Goal: Task Accomplishment & Management: Manage account settings

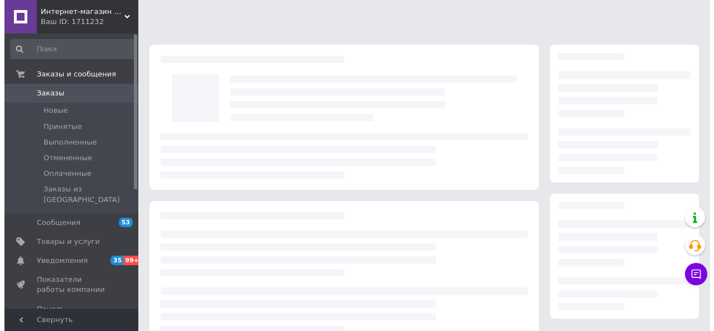
scroll to position [178, 0]
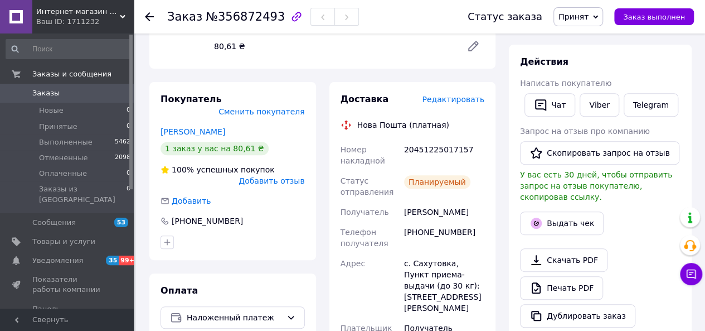
click at [470, 105] on div "Доставка Редактировать" at bounding box center [413, 99] width 144 height 13
click at [470, 103] on span "Редактировать" at bounding box center [453, 99] width 62 height 9
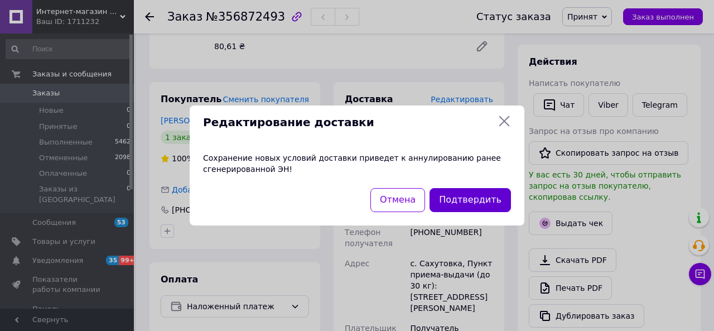
click at [460, 200] on button "Подтвердить" at bounding box center [469, 200] width 81 height 24
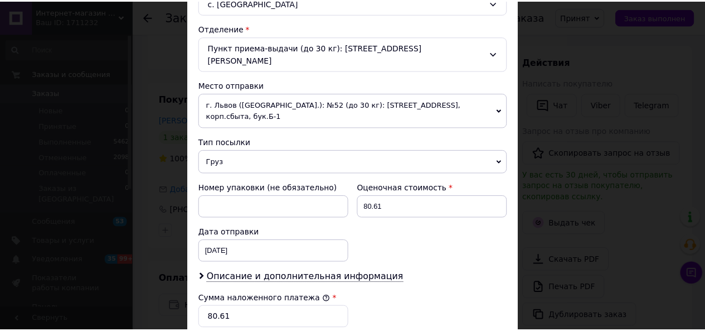
scroll to position [502, 0]
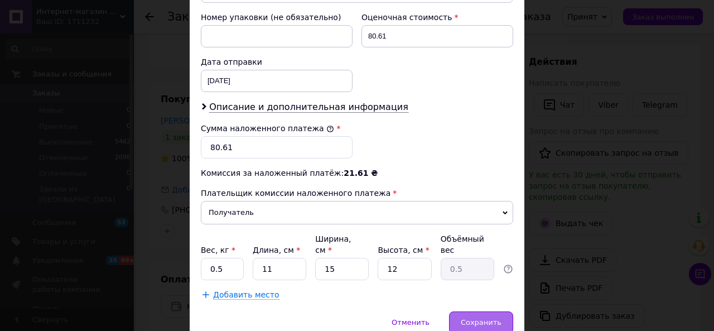
click at [484, 318] on span "Сохранить" at bounding box center [481, 322] width 41 height 8
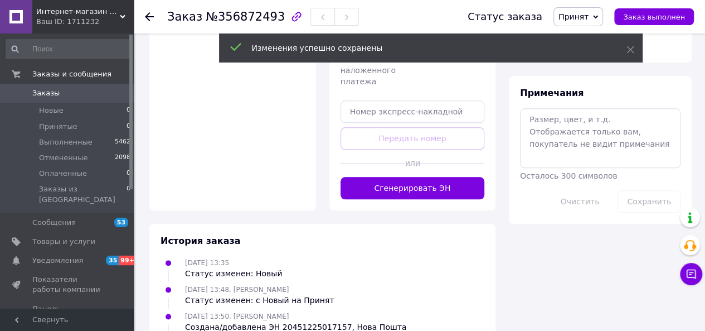
scroll to position [569, 0]
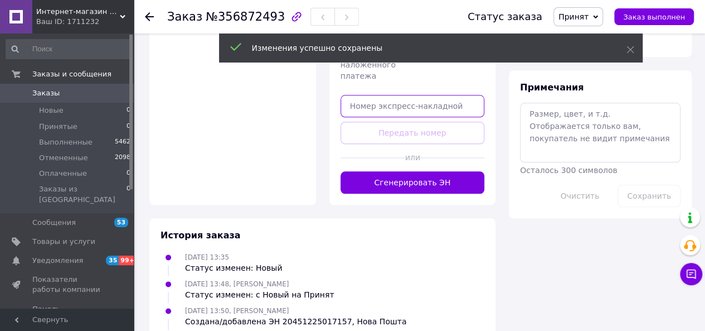
click at [428, 95] on input "text" at bounding box center [413, 106] width 144 height 22
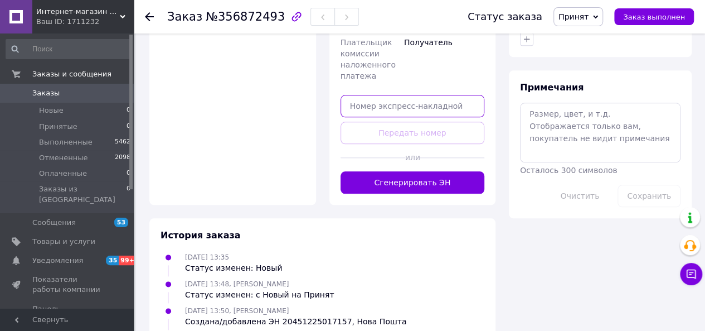
paste input "20451225023892"
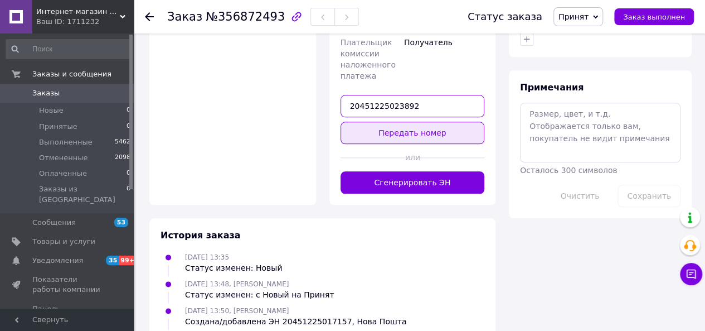
type input "20451225023892"
click at [443, 122] on button "Передать номер" at bounding box center [413, 133] width 144 height 22
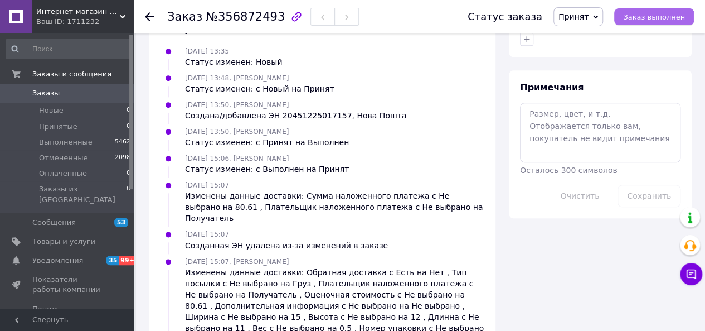
click at [660, 21] on span "Заказ выполнен" at bounding box center [654, 17] width 62 height 8
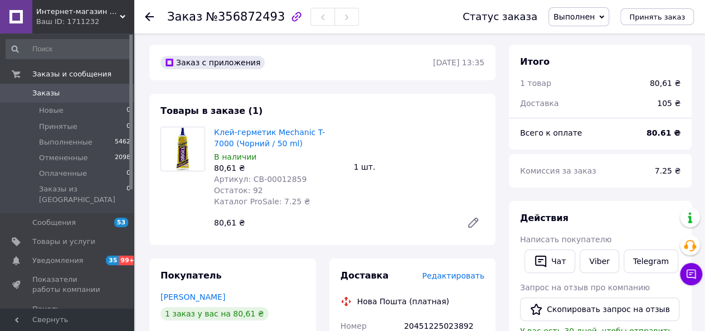
scroll to position [0, 0]
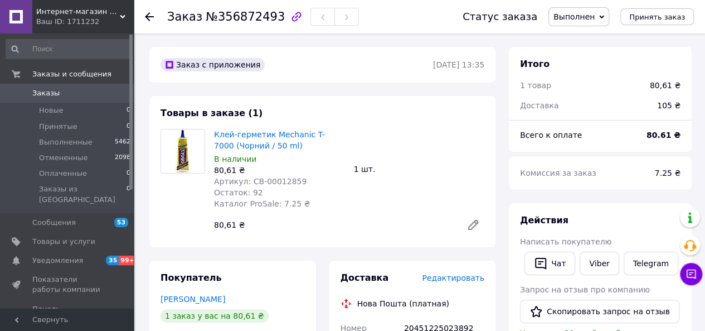
click at [60, 93] on span "Заказы" at bounding box center [67, 93] width 71 height 10
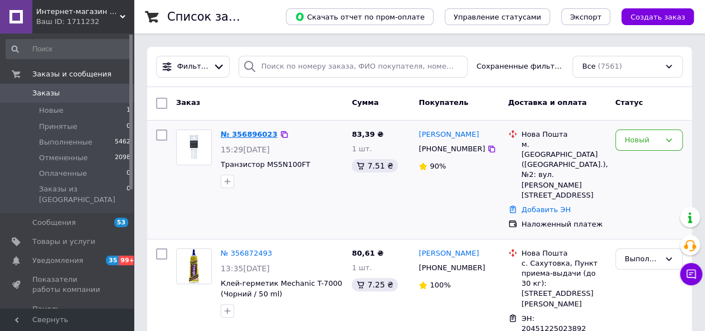
click at [244, 133] on link "№ 356896023" at bounding box center [249, 134] width 57 height 8
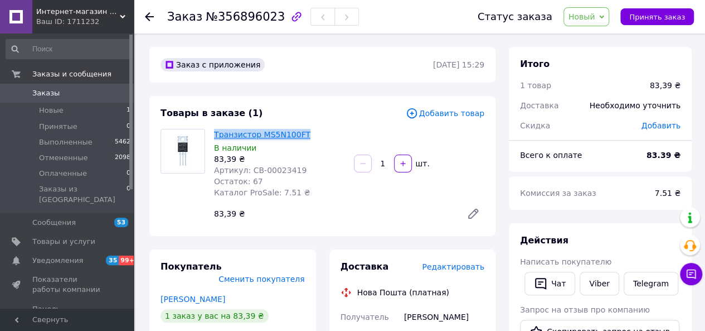
drag, startPoint x: 318, startPoint y: 137, endPoint x: 214, endPoint y: 135, distance: 104.3
click at [214, 136] on div "Транзистор MS5N100FT В наличии 83,39 ₴ Артикул: CB-00023419 Остаток: 67 Каталог…" at bounding box center [280, 164] width 140 height 74
copy link "Транзистор MS5N100FT"
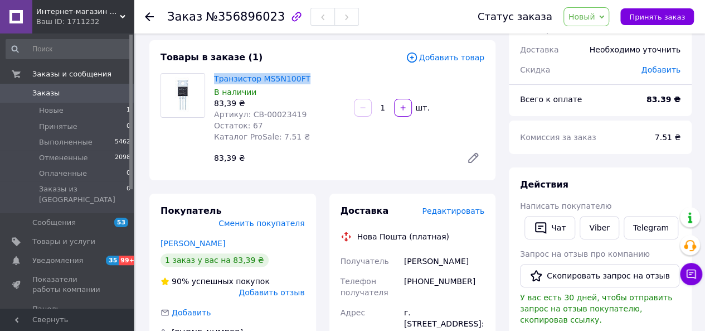
scroll to position [112, 0]
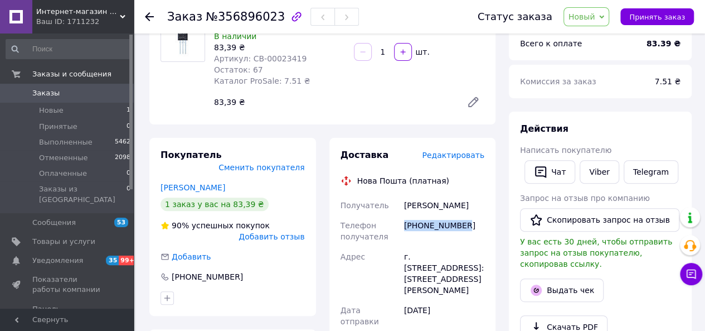
drag, startPoint x: 449, startPoint y: 231, endPoint x: 401, endPoint y: 241, distance: 48.9
click at [402, 241] on div "[PHONE_NUMBER]" at bounding box center [444, 230] width 85 height 31
copy div "[PHONE_NUMBER]"
drag, startPoint x: 428, startPoint y: 206, endPoint x: 403, endPoint y: 209, distance: 25.8
click at [403, 209] on div "[PERSON_NAME]" at bounding box center [444, 205] width 85 height 20
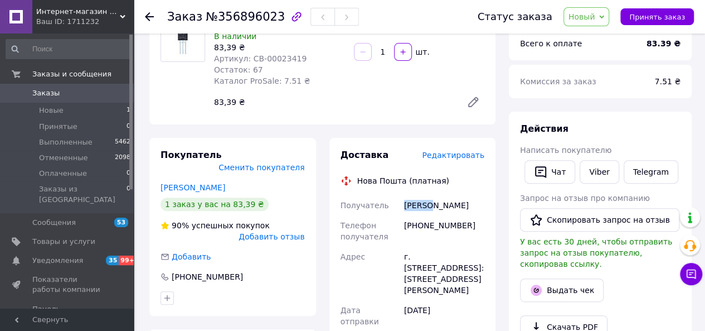
copy div "[PERSON_NAME]"
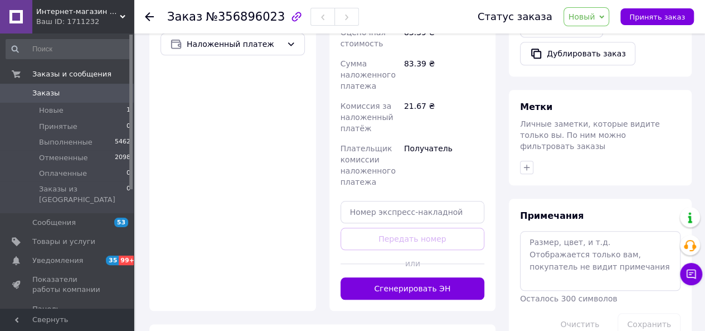
scroll to position [446, 0]
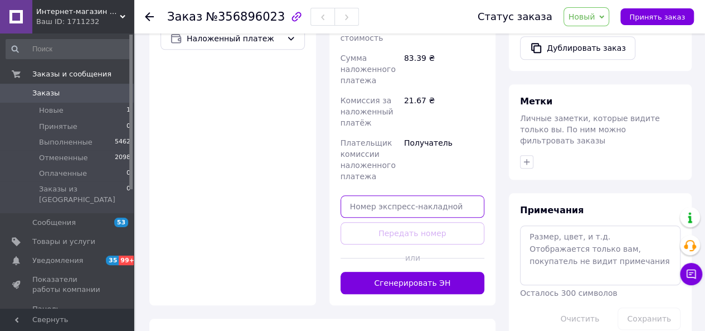
click at [439, 195] on input "text" at bounding box center [413, 206] width 144 height 22
click at [447, 215] on div "Доставка Редактировать Нова Пошта (платная) Получатель [PERSON_NAME] Телефон по…" at bounding box center [413, 53] width 144 height 479
click at [429, 195] on input "text" at bounding box center [413, 206] width 144 height 22
paste input "20451225174300"
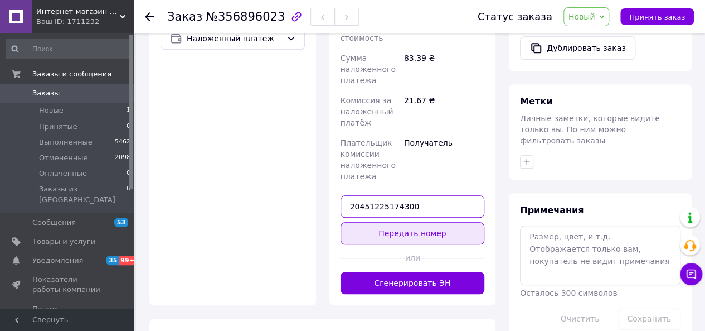
type input "20451225174300"
click at [420, 222] on button "Передать номер" at bounding box center [413, 233] width 144 height 22
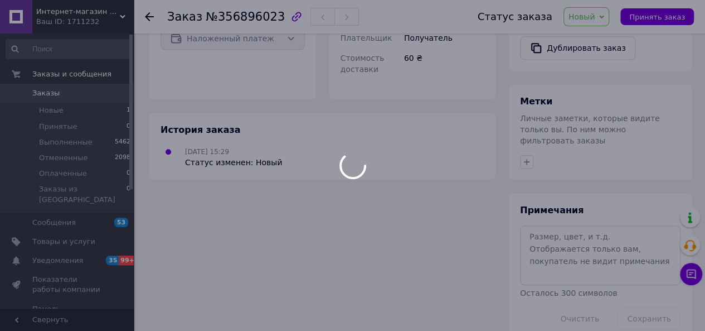
scroll to position [444, 0]
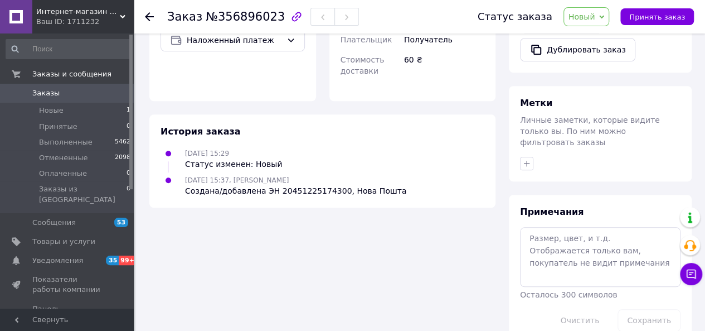
click at [609, 21] on span "Новый" at bounding box center [587, 16] width 46 height 19
click at [602, 57] on li "Выполнен" at bounding box center [593, 55] width 59 height 17
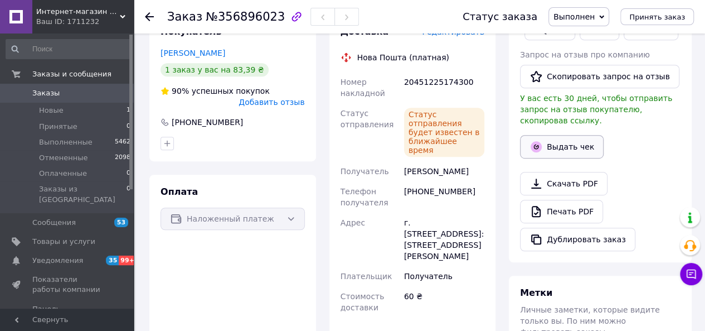
scroll to position [110, 0]
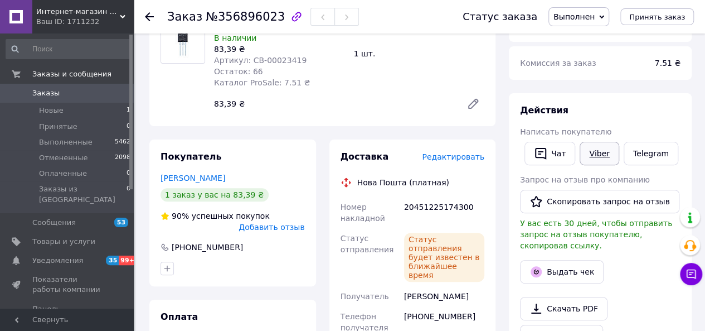
click at [591, 148] on link "Viber" at bounding box center [599, 153] width 39 height 23
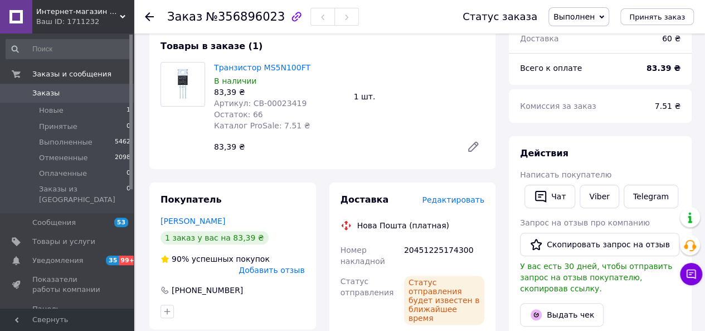
scroll to position [0, 0]
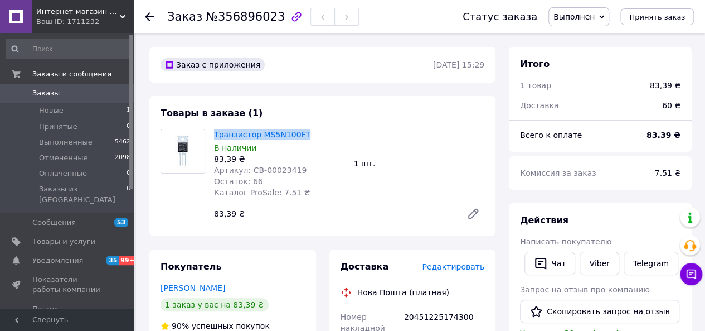
drag, startPoint x: 285, startPoint y: 136, endPoint x: 213, endPoint y: 136, distance: 72.5
click at [213, 136] on div "Транзистор MS5N100FT В наличии 83,39 ₴ Артикул: CB-00023419 Остаток: 66 Каталог…" at bounding box center [280, 164] width 140 height 74
copy link "Транзистор MS5N100FT"
drag, startPoint x: 37, startPoint y: 92, endPoint x: 69, endPoint y: 106, distance: 34.4
click at [38, 92] on span "Заказы" at bounding box center [45, 93] width 27 height 10
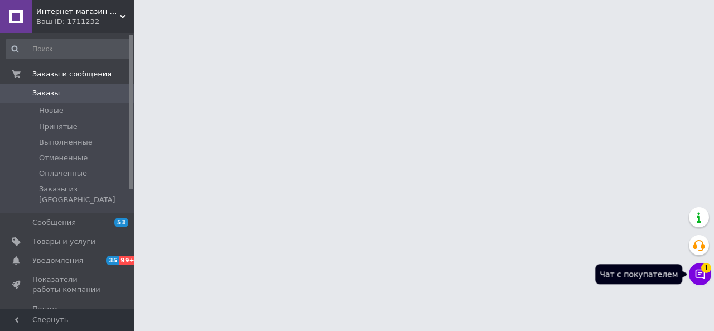
click at [705, 275] on button "Чат с покупателем 1" at bounding box center [700, 274] width 22 height 22
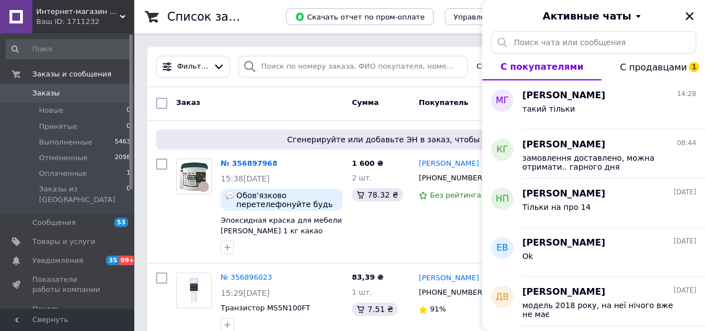
click at [646, 68] on span "С продавцами 1" at bounding box center [653, 67] width 67 height 11
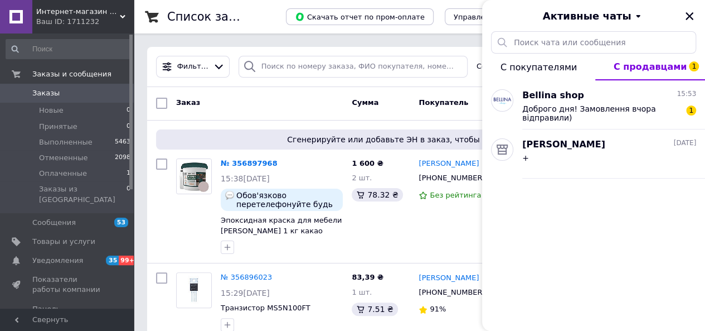
click at [542, 70] on span "С покупателями" at bounding box center [539, 67] width 76 height 11
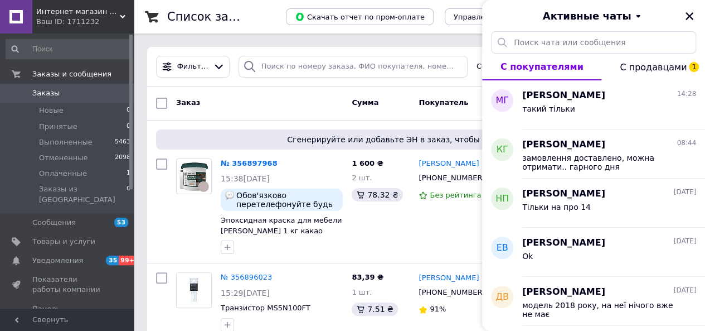
click at [653, 69] on span "С продавцами 1" at bounding box center [653, 67] width 67 height 11
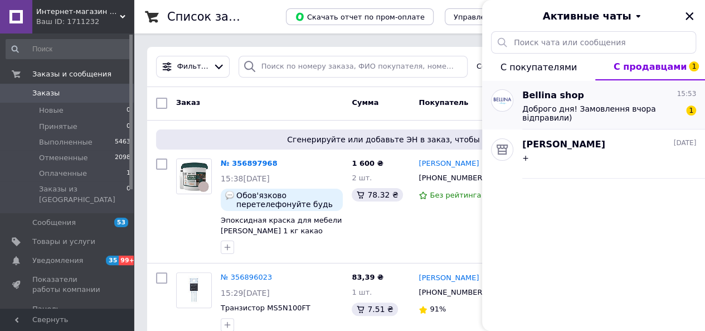
click at [613, 110] on span "Доброго дня! Замовлення вчора відправили)" at bounding box center [601, 113] width 158 height 18
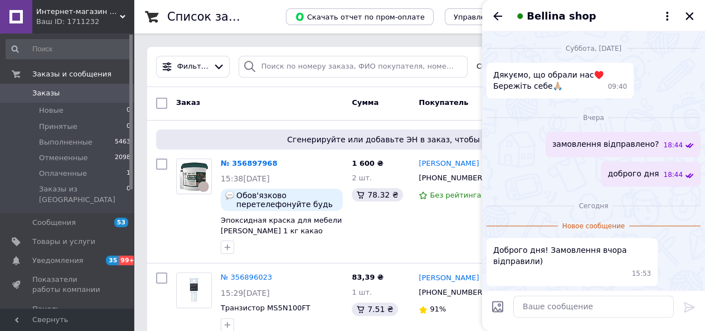
scroll to position [553, 0]
click at [491, 17] on icon "Назад" at bounding box center [497, 15] width 13 height 13
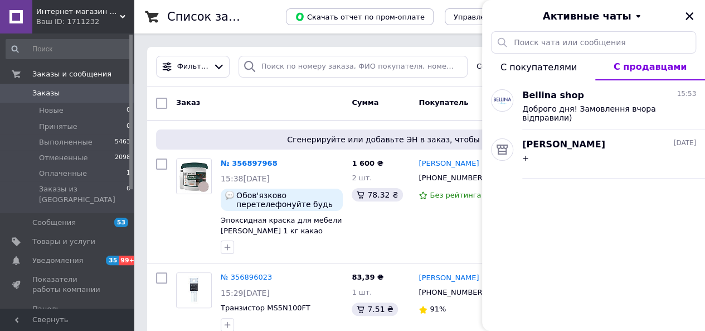
click at [551, 70] on span "С покупателями" at bounding box center [539, 67] width 76 height 11
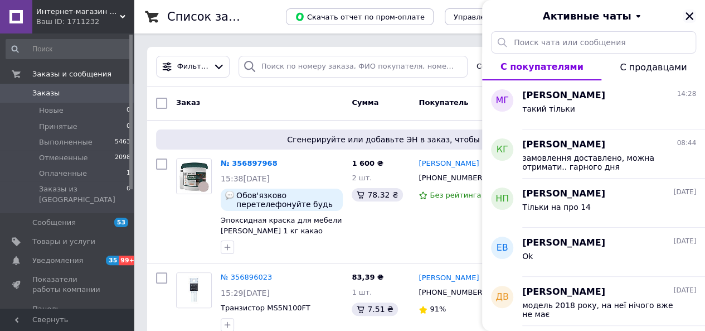
click at [690, 18] on icon "Закрыть" at bounding box center [690, 16] width 10 height 10
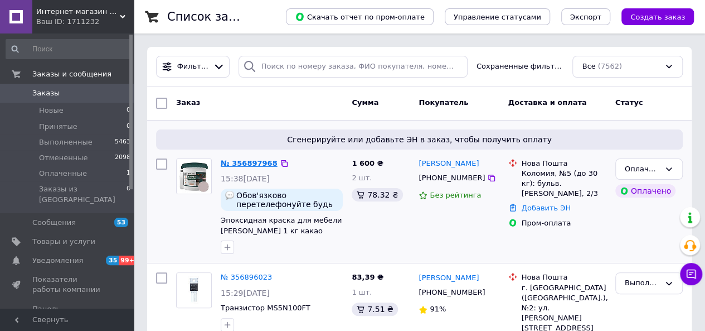
click at [260, 164] on link "№ 356897968" at bounding box center [249, 163] width 57 height 8
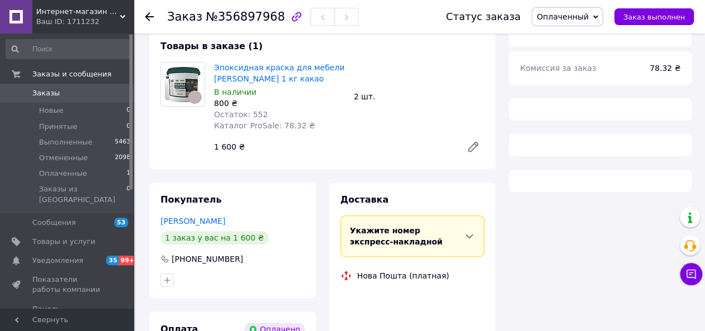
scroll to position [273, 0]
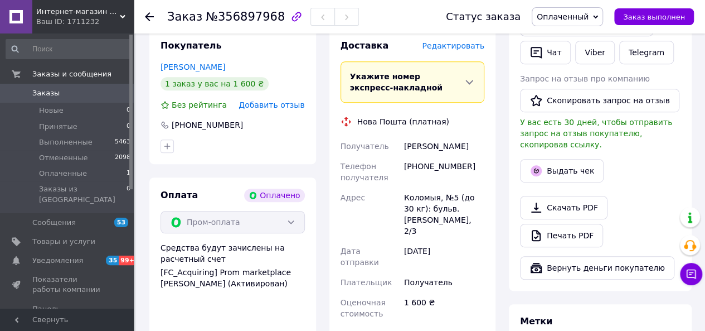
drag, startPoint x: 597, startPoint y: 23, endPoint x: 589, endPoint y: 28, distance: 9.3
click at [596, 23] on span "Оплаченный" at bounding box center [567, 16] width 71 height 19
click at [580, 43] on li "Принят" at bounding box center [567, 39] width 70 height 17
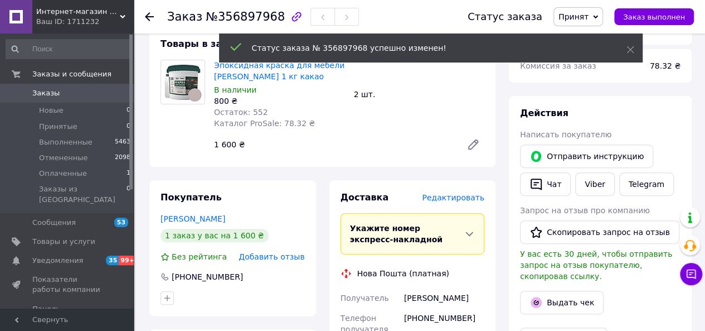
scroll to position [106, 0]
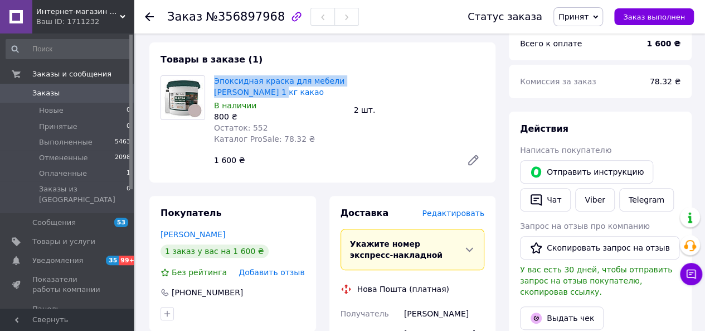
drag, startPoint x: 283, startPoint y: 96, endPoint x: 213, endPoint y: 82, distance: 71.6
click at [213, 82] on div "Эпоксидная краска для мебели Barko 1 кг какао В наличии 800 ₴ Остаток: 552 Ката…" at bounding box center [280, 110] width 140 height 74
copy link "Эпоксидная краска для мебели Barko 1 кг какао"
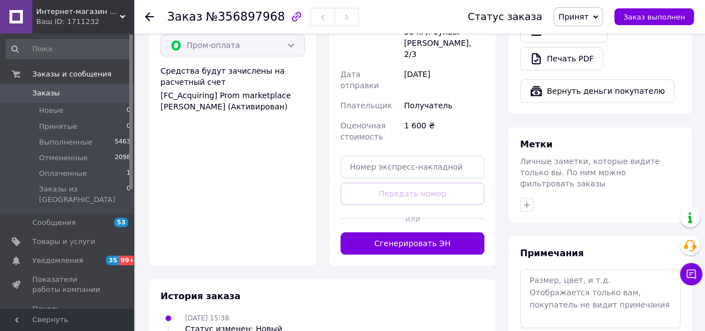
scroll to position [496, 0]
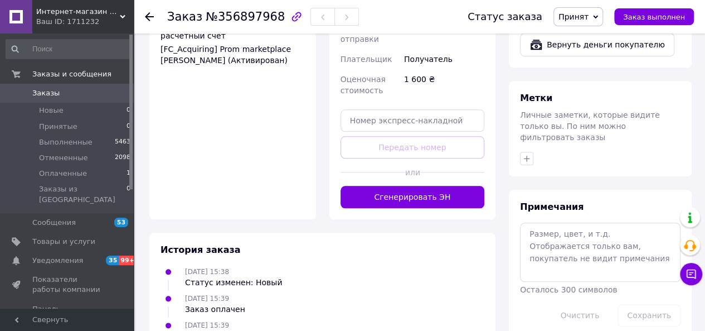
click at [435, 186] on button "Сгенерировать ЭН" at bounding box center [413, 197] width 144 height 22
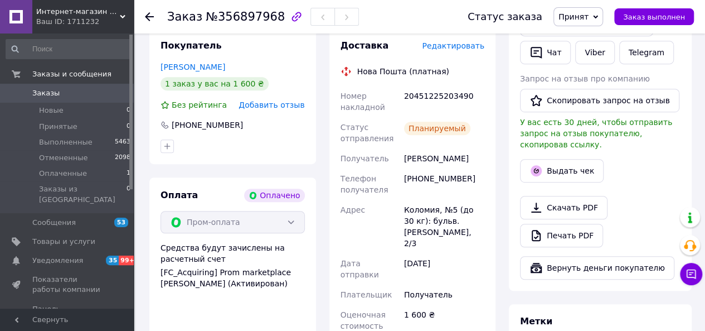
scroll to position [217, 0]
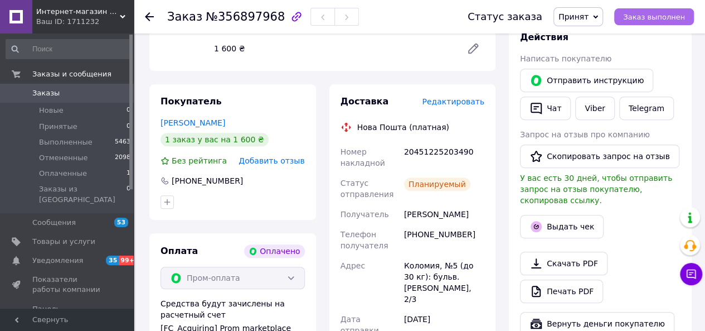
click at [665, 17] on span "Заказ выполнен" at bounding box center [654, 17] width 62 height 8
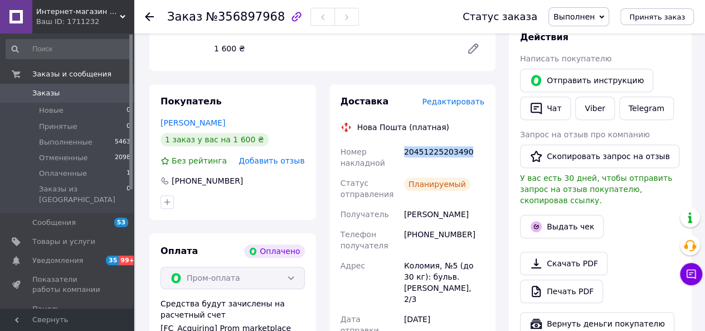
drag, startPoint x: 468, startPoint y: 158, endPoint x: 398, endPoint y: 164, distance: 70.6
click at [404, 153] on div "20451225203490" at bounding box center [444, 157] width 85 height 31
copy div "20451225203490"
click at [55, 96] on span "Заказы" at bounding box center [45, 93] width 27 height 10
